Goal: Task Accomplishment & Management: Use online tool/utility

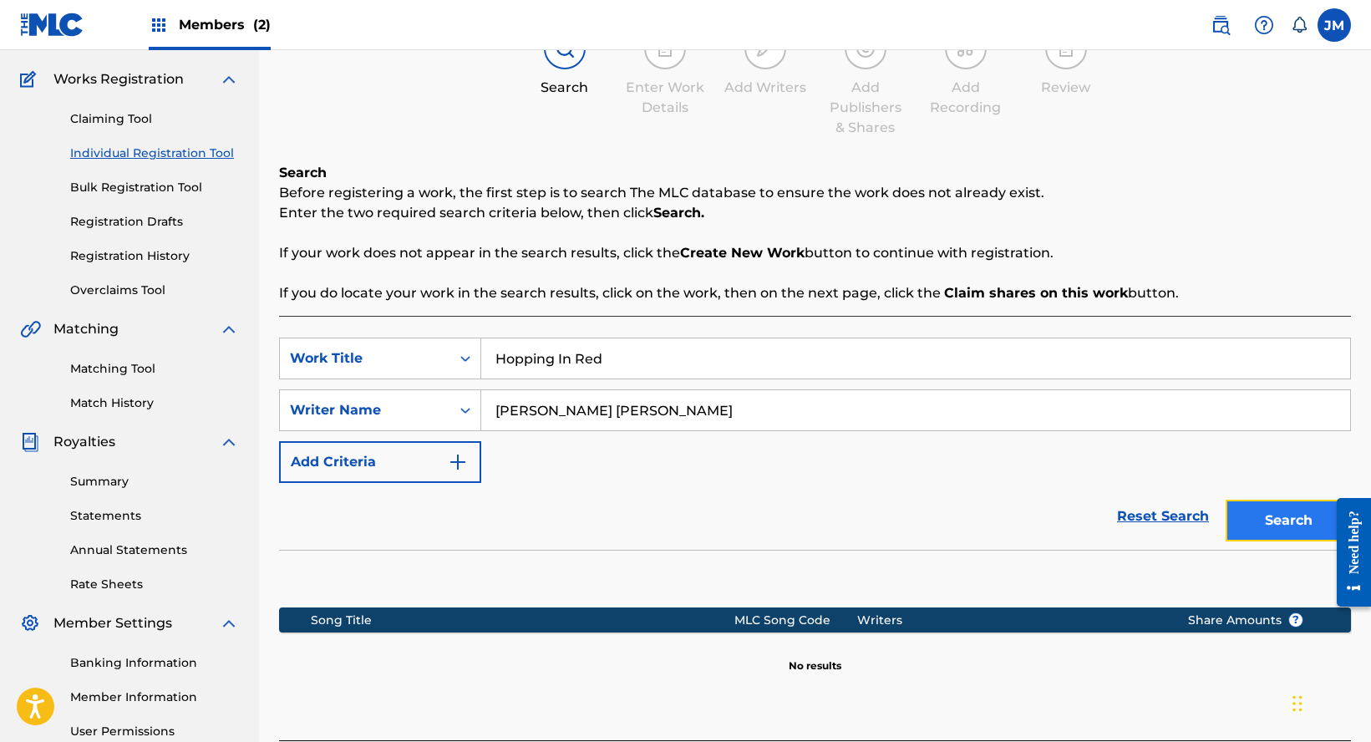
click at [1266, 531] on button "Search" at bounding box center [1288, 521] width 125 height 42
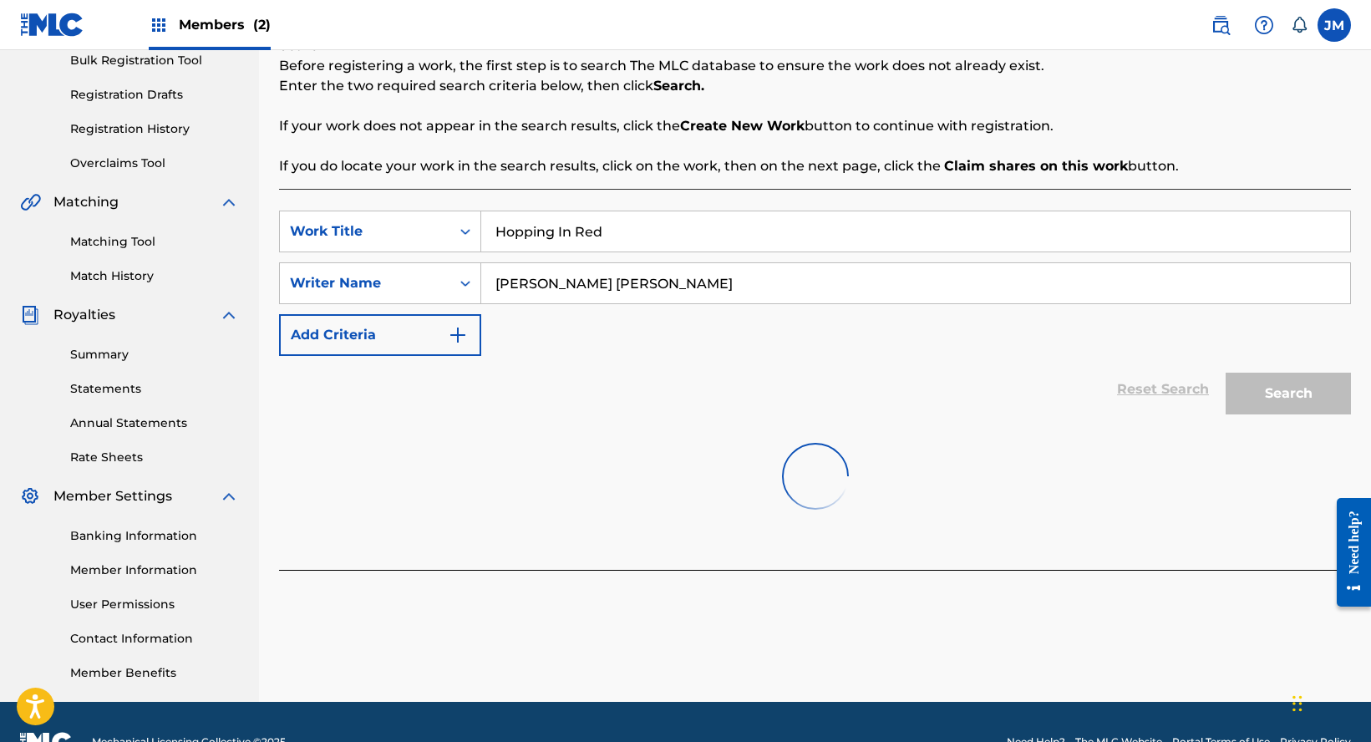
scroll to position [294, 0]
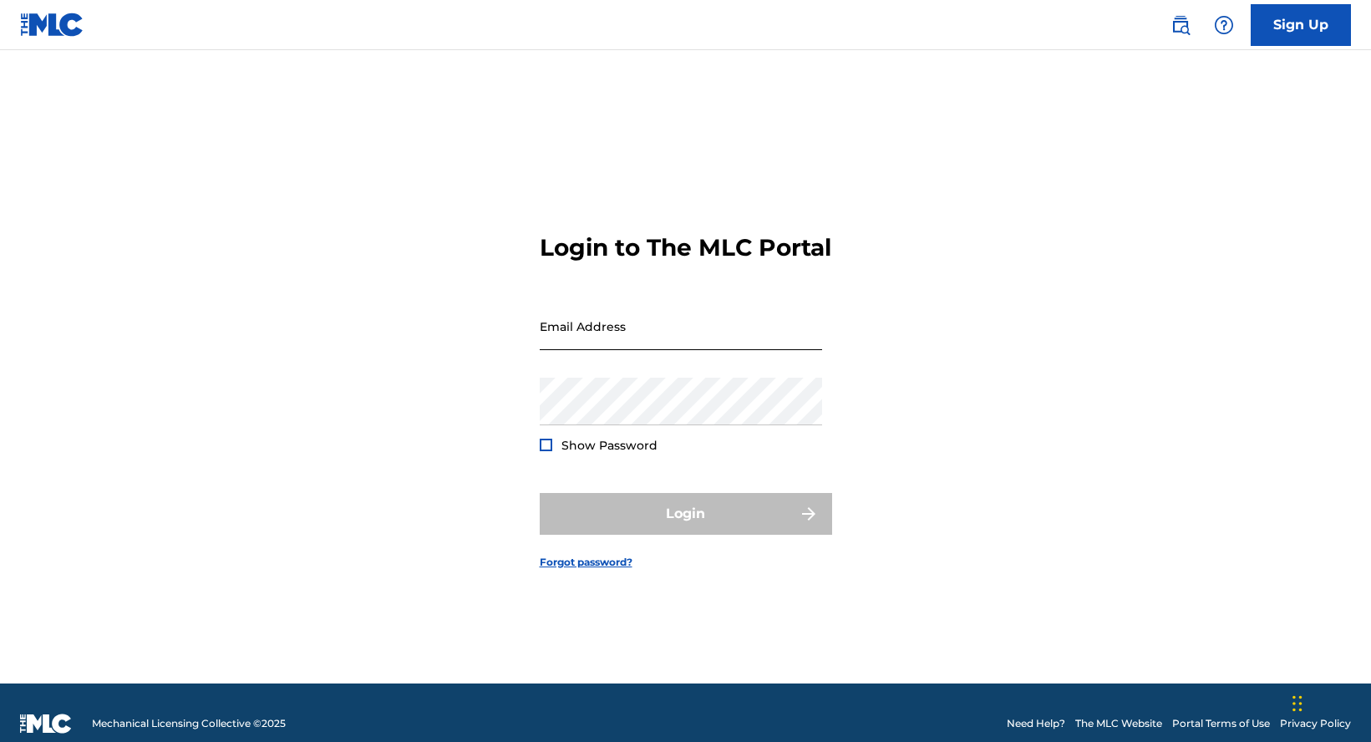
click at [602, 334] on input "Email Address" at bounding box center [681, 327] width 282 height 48
type input "[EMAIL_ADDRESS][DOMAIN_NAME]"
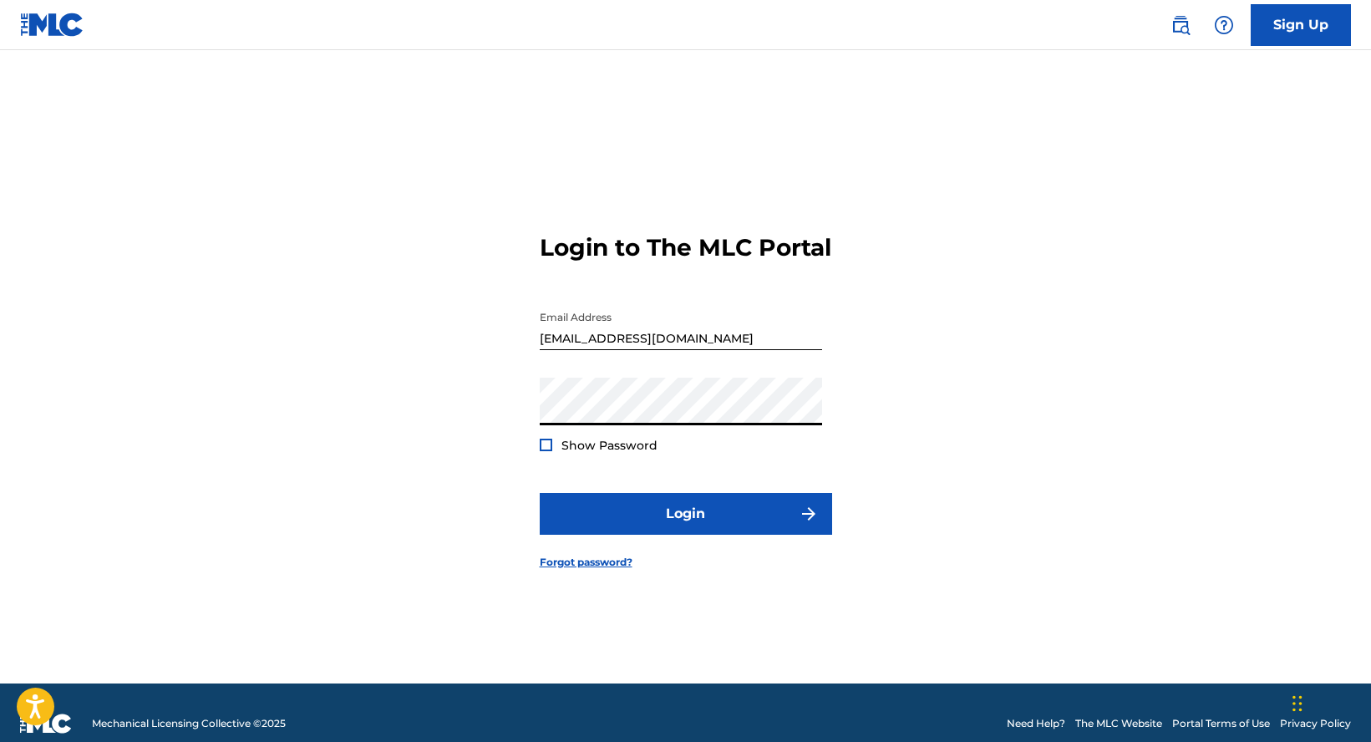
click at [540, 493] on button "Login" at bounding box center [686, 514] width 292 height 42
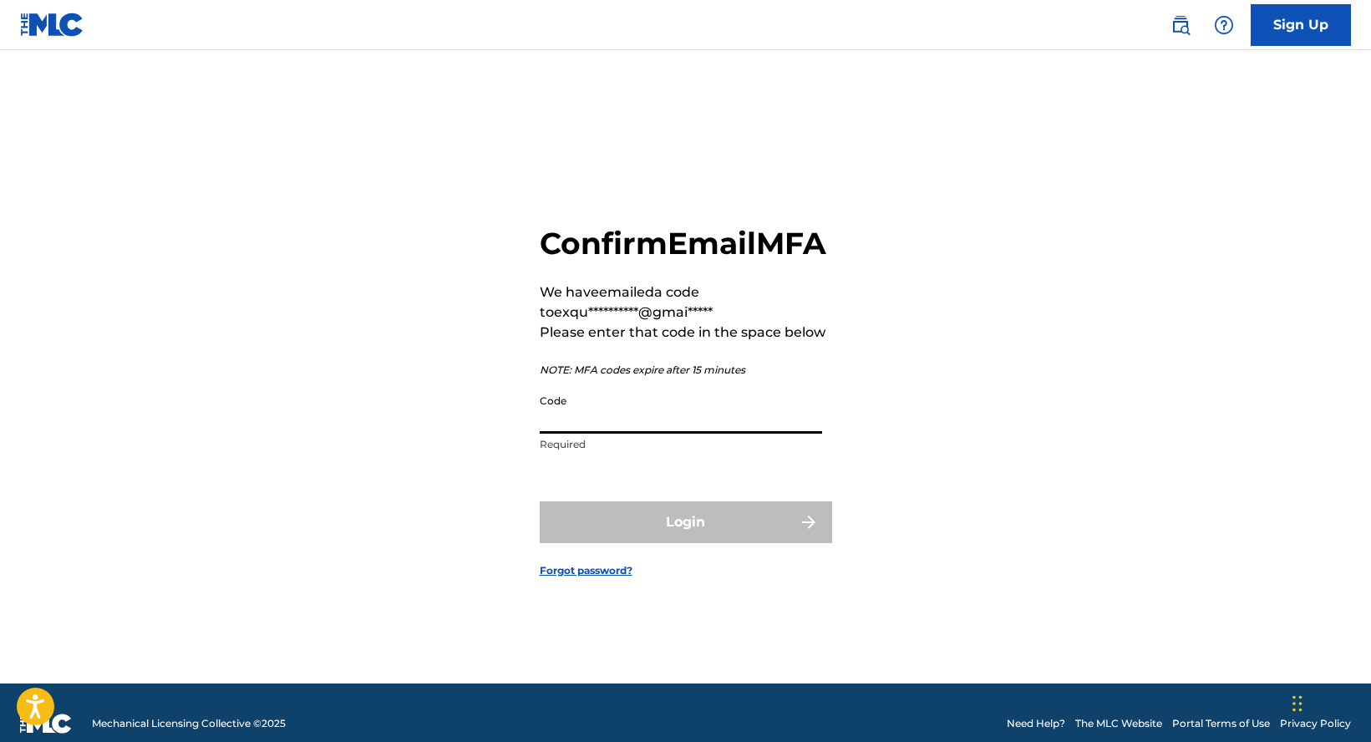
click at [609, 420] on input "Code" at bounding box center [681, 410] width 282 height 48
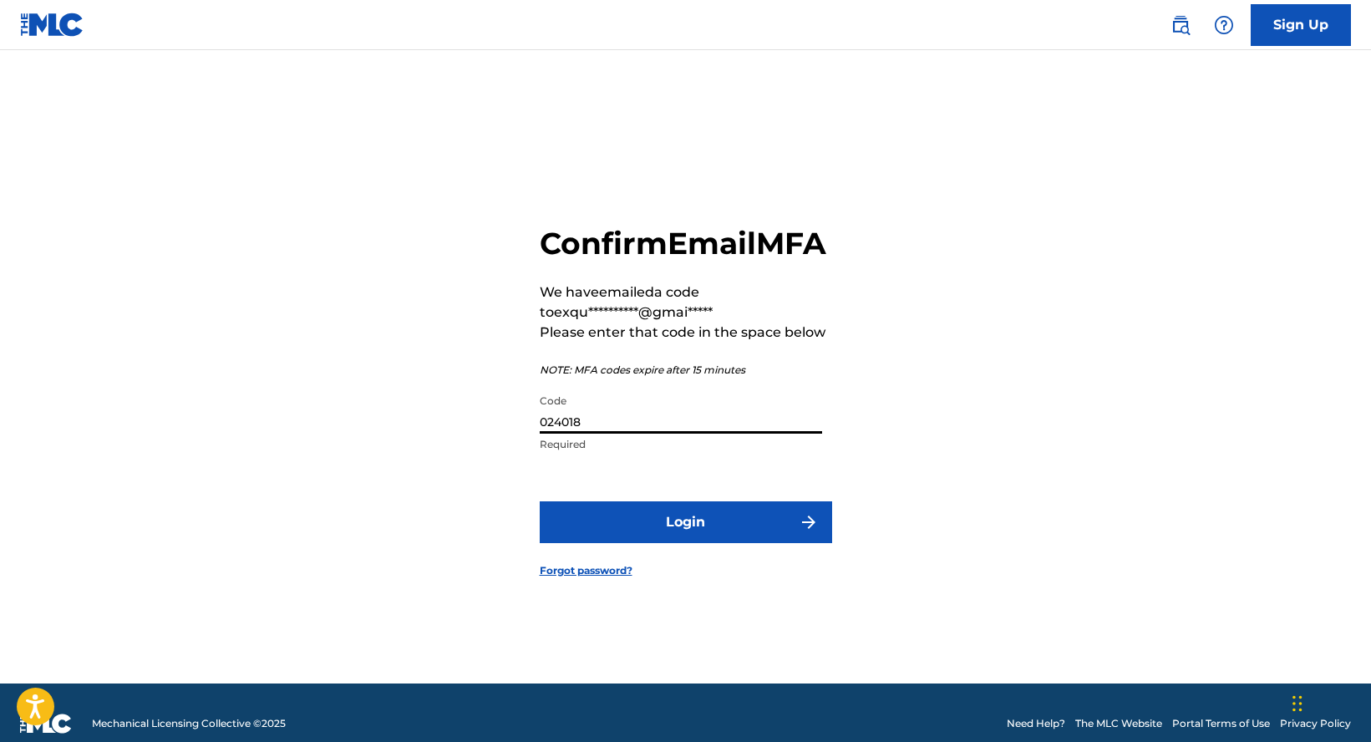
type input "024018"
click at [540, 501] on button "Login" at bounding box center [686, 522] width 292 height 42
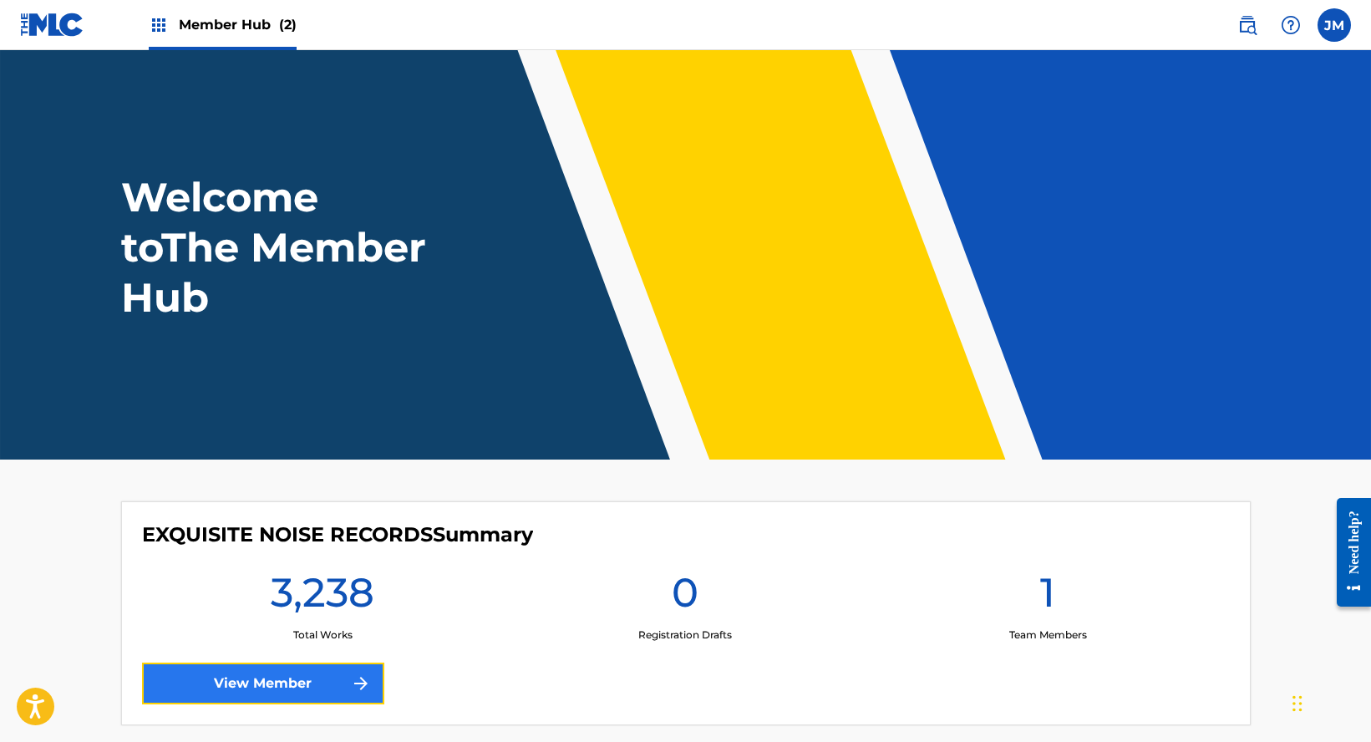
click at [267, 674] on link "View Member" at bounding box center [263, 684] width 242 height 42
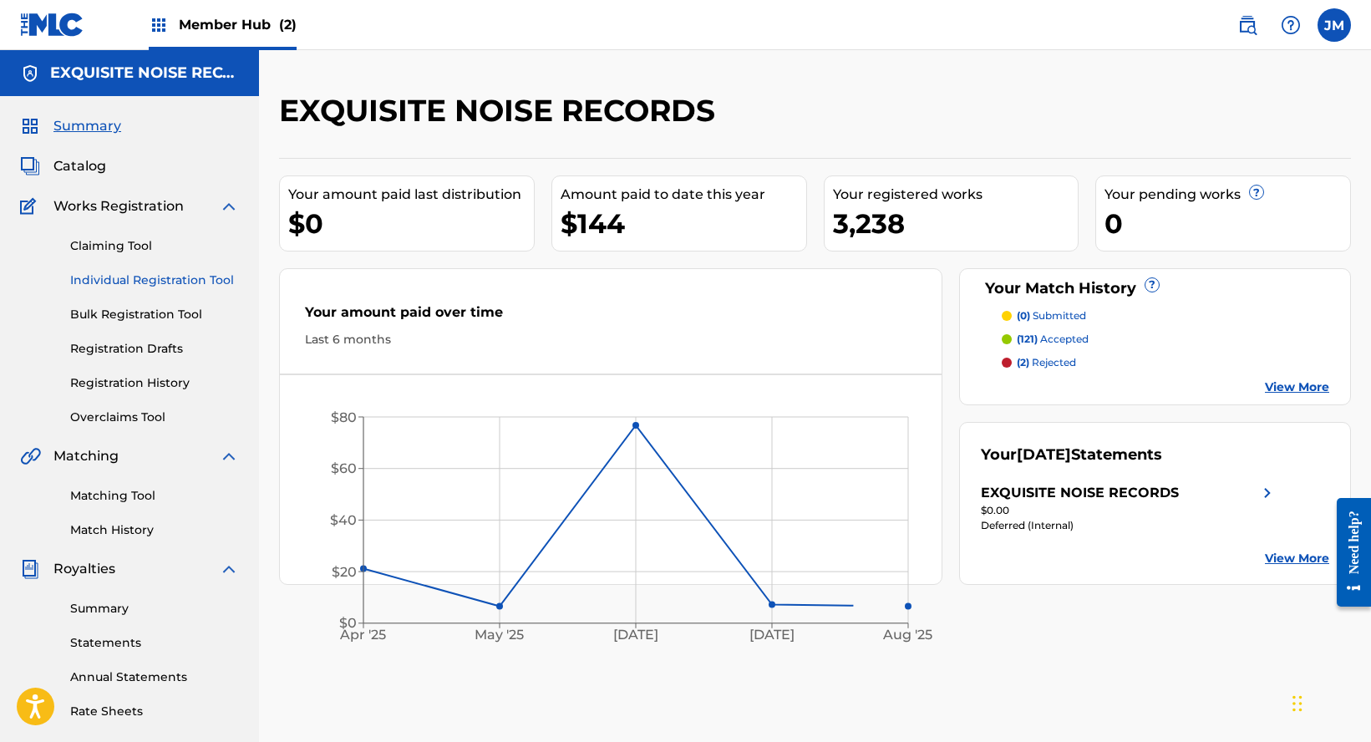
click at [133, 282] on link "Individual Registration Tool" at bounding box center [154, 281] width 169 height 18
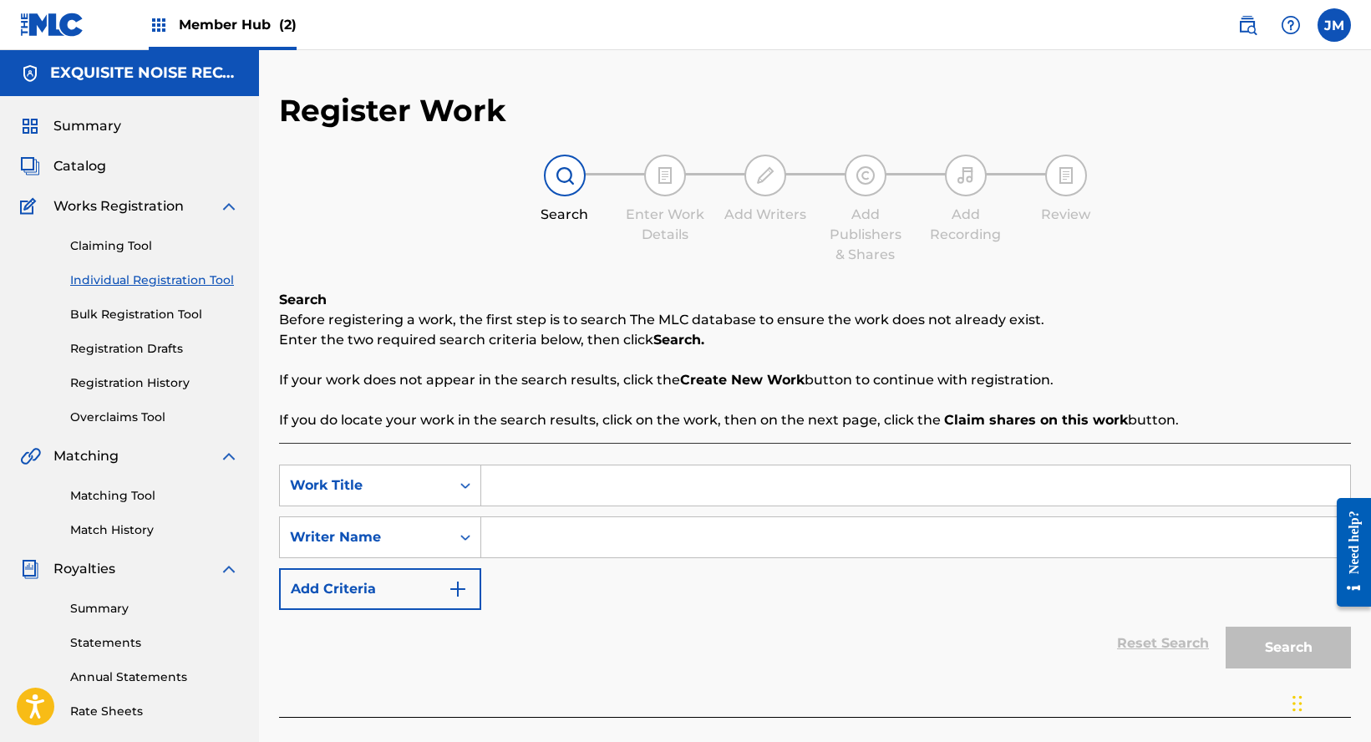
click at [552, 469] on input "Search Form" at bounding box center [915, 485] width 869 height 40
click at [521, 488] on input "Search Form" at bounding box center [915, 485] width 869 height 40
paste input "PACREG2722435"
click at [497, 532] on input "Search Form" at bounding box center [915, 537] width 869 height 40
drag, startPoint x: 649, startPoint y: 488, endPoint x: 473, endPoint y: 487, distance: 175.5
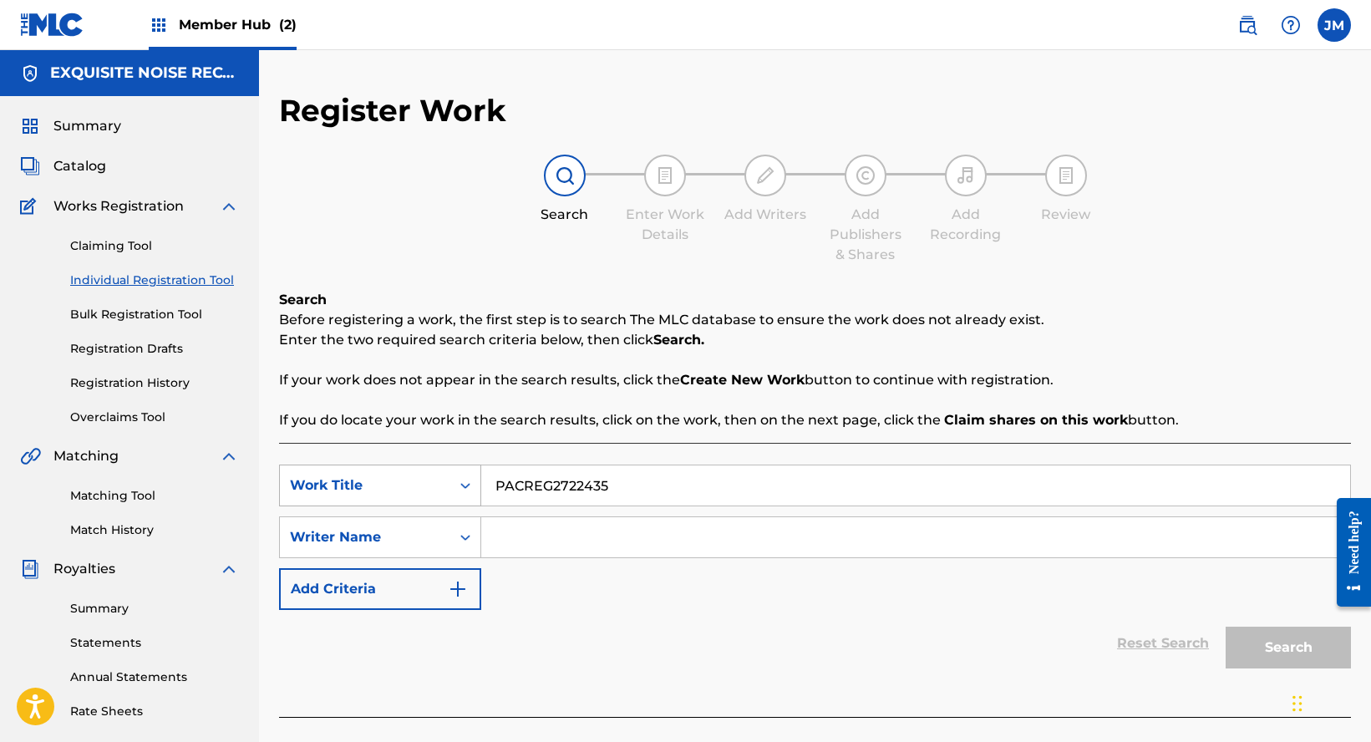
click at [473, 487] on div "SearchWithCriteria8a3cd5b7-a1b7-4f2e-8505-528651031173 Work Title PACREG2722435" at bounding box center [815, 486] width 1072 height 42
paste input "Hopping in Red"
type input "Hopping in Red"
click at [573, 538] on input "Search Form" at bounding box center [915, 537] width 869 height 40
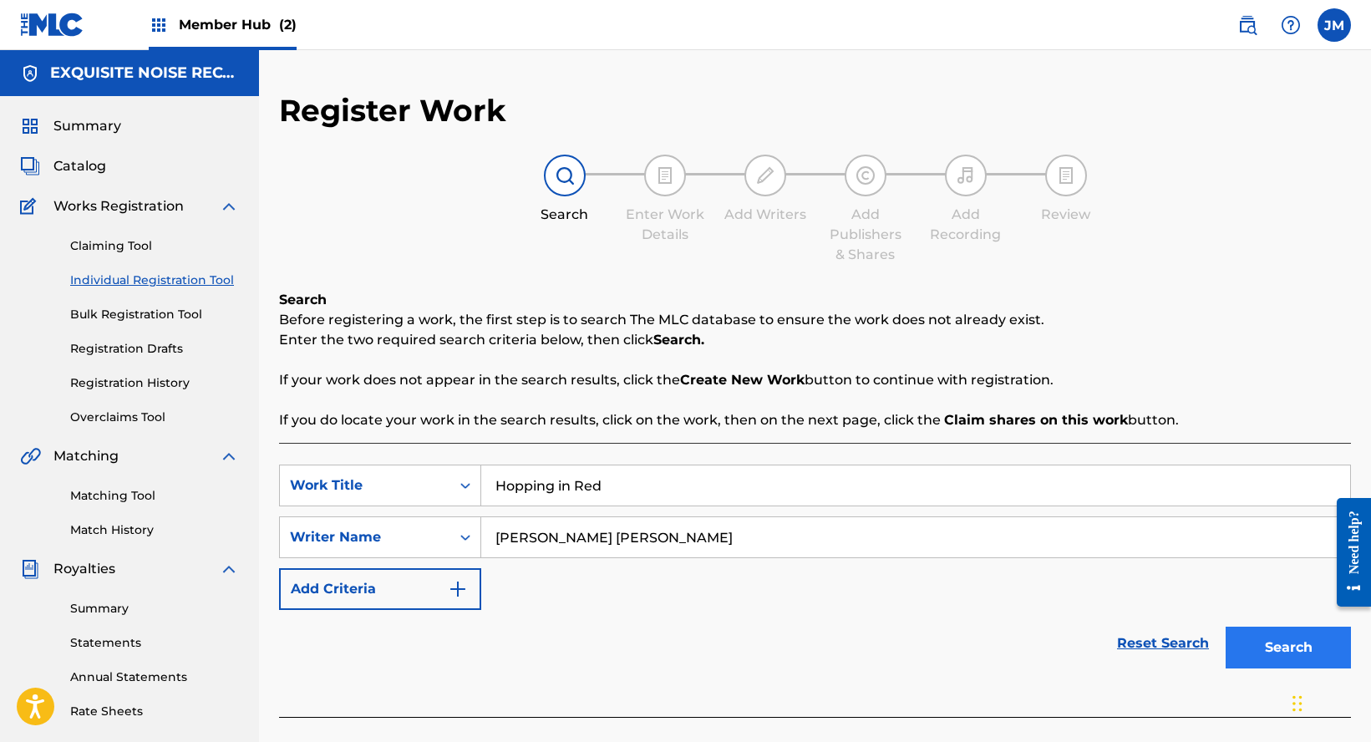
type input "[PERSON_NAME] [PERSON_NAME]"
click at [1244, 637] on button "Search" at bounding box center [1288, 648] width 125 height 42
